Goal: Task Accomplishment & Management: Complete application form

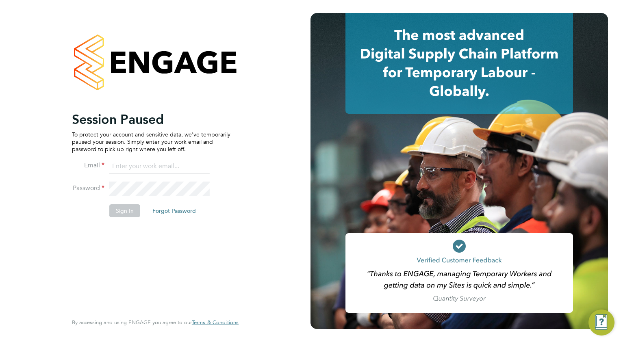
click at [130, 166] on input at bounding box center [159, 166] width 100 height 15
type input "wates@alliance-msp.co.uk"
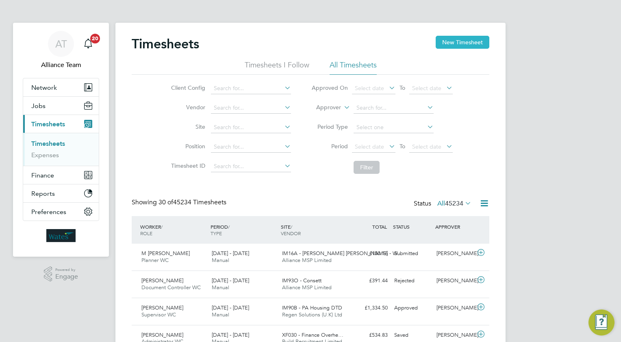
click at [446, 38] on button "New Timesheet" at bounding box center [463, 42] width 54 height 13
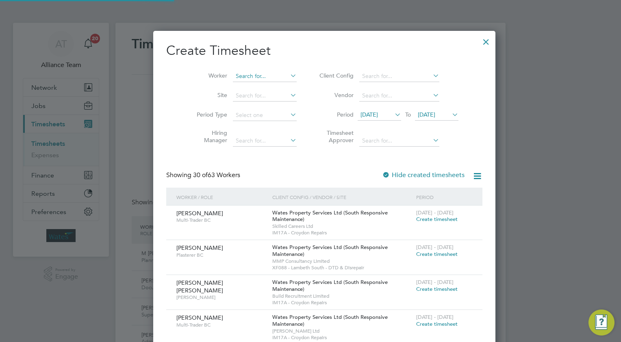
click at [233, 74] on input at bounding box center [265, 76] width 64 height 11
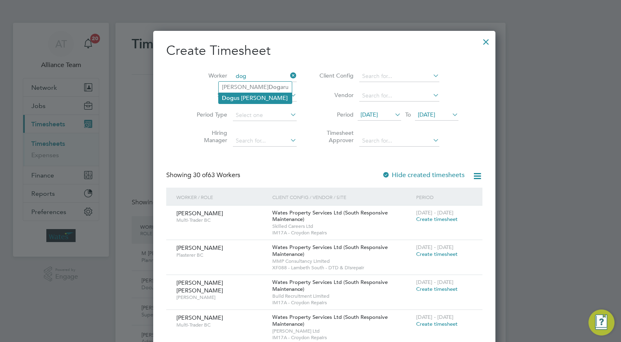
click at [262, 98] on li "Dog us Karakas" at bounding box center [255, 98] width 73 height 11
type input "Dogus Karakas"
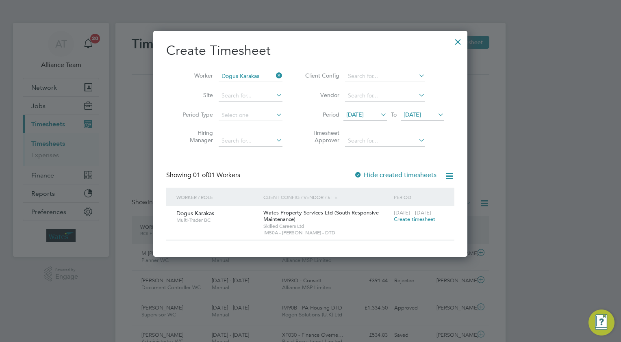
click at [404, 218] on span "Create timesheet" at bounding box center [414, 219] width 41 height 7
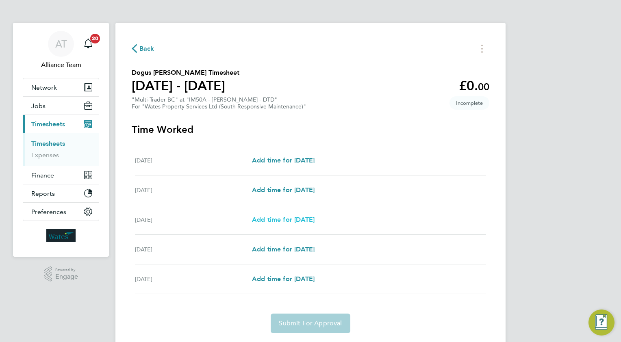
click at [295, 219] on span "Add time for [DATE]" at bounding box center [283, 220] width 63 height 8
select select "30"
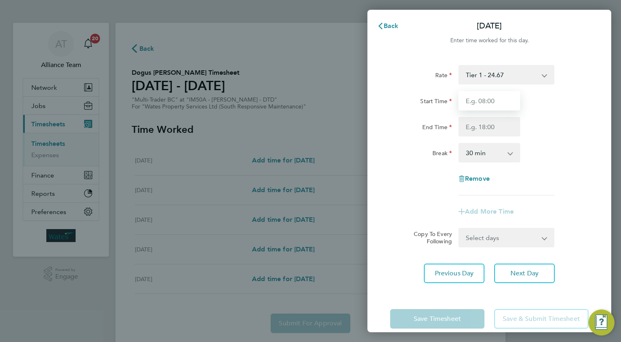
click at [494, 101] on input "Start Time" at bounding box center [489, 101] width 62 height 20
type input "08.0"
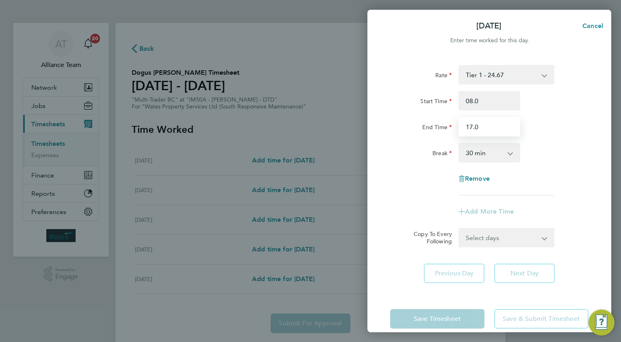
type input "17.0"
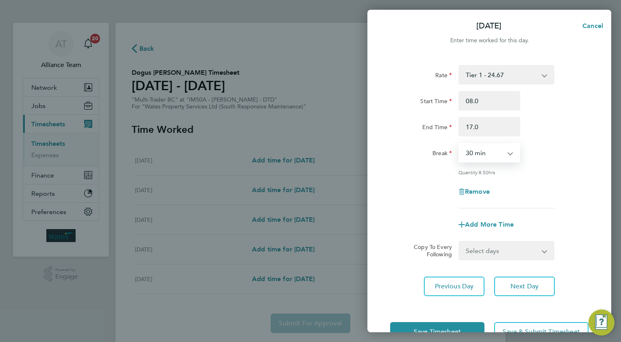
click at [471, 250] on select "Select days Day [DATE] [DATE]" at bounding box center [501, 251] width 85 height 18
select select "THU"
click at [459, 242] on select "Select days Day [DATE] [DATE]" at bounding box center [501, 251] width 85 height 18
select select "[DATE]"
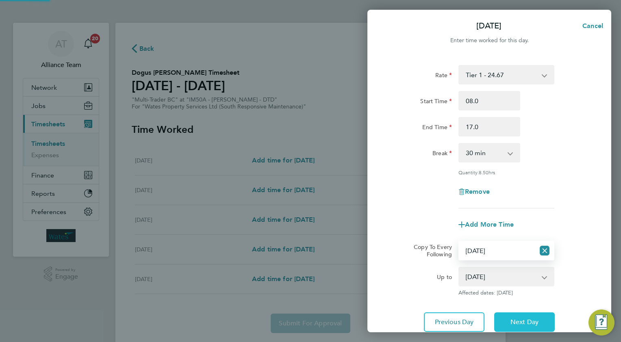
click at [518, 316] on button "Next Day" at bounding box center [524, 323] width 61 height 20
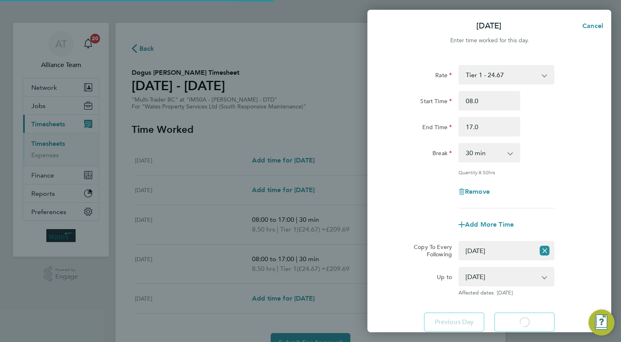
select select "30"
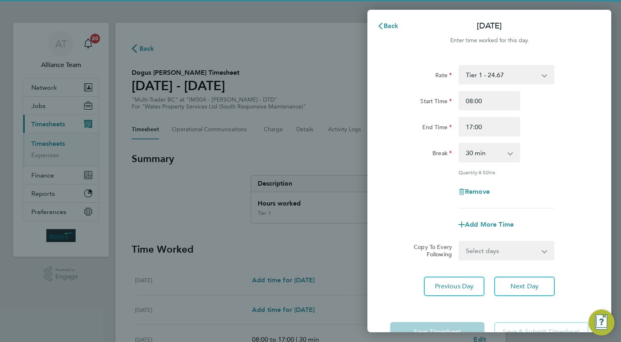
click at [475, 254] on select "Select days [DATE]" at bounding box center [501, 251] width 85 height 18
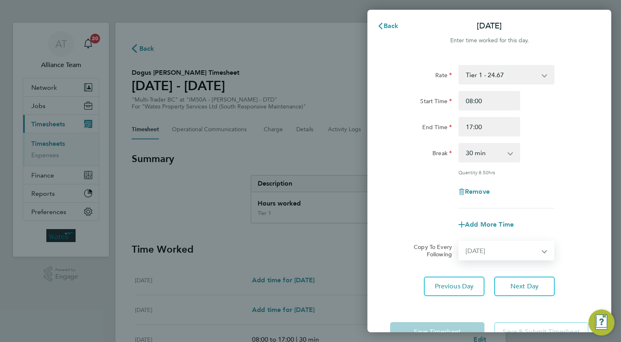
click at [459, 242] on select "Select days [DATE]" at bounding box center [501, 251] width 85 height 18
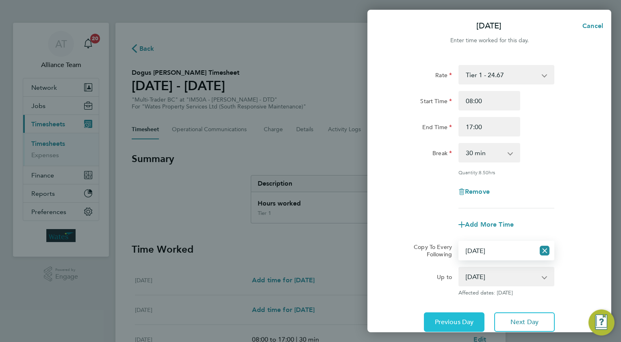
click at [442, 318] on span "Previous Day" at bounding box center [454, 322] width 39 height 8
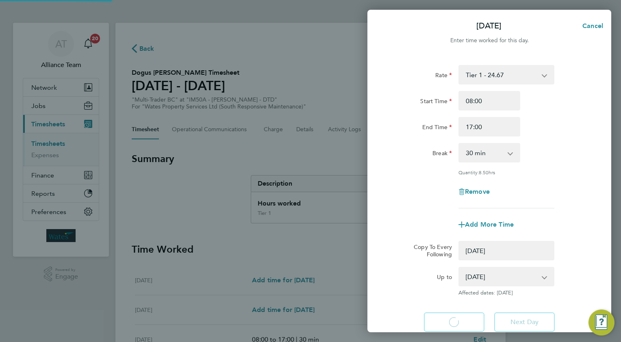
select select "0: null"
select select "30"
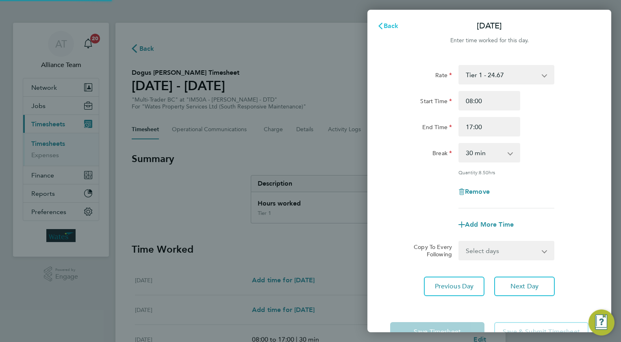
click at [387, 28] on span "Back" at bounding box center [391, 26] width 15 height 8
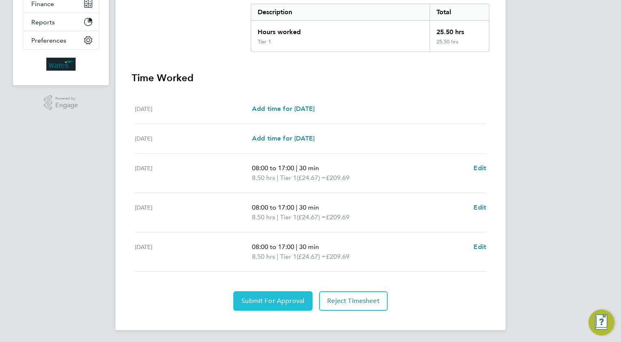
click at [252, 297] on span "Submit For Approval" at bounding box center [272, 301] width 63 height 8
click at [281, 302] on span "Approve Timesheet" at bounding box center [273, 301] width 60 height 8
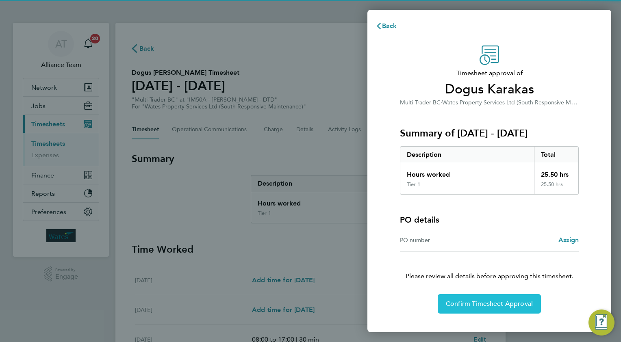
click at [483, 311] on button "Confirm Timesheet Approval" at bounding box center [489, 304] width 103 height 20
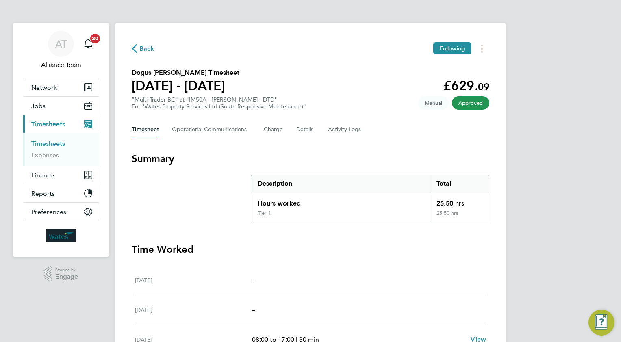
click at [144, 48] on span "Back" at bounding box center [146, 49] width 15 height 10
